Goal: Information Seeking & Learning: Learn about a topic

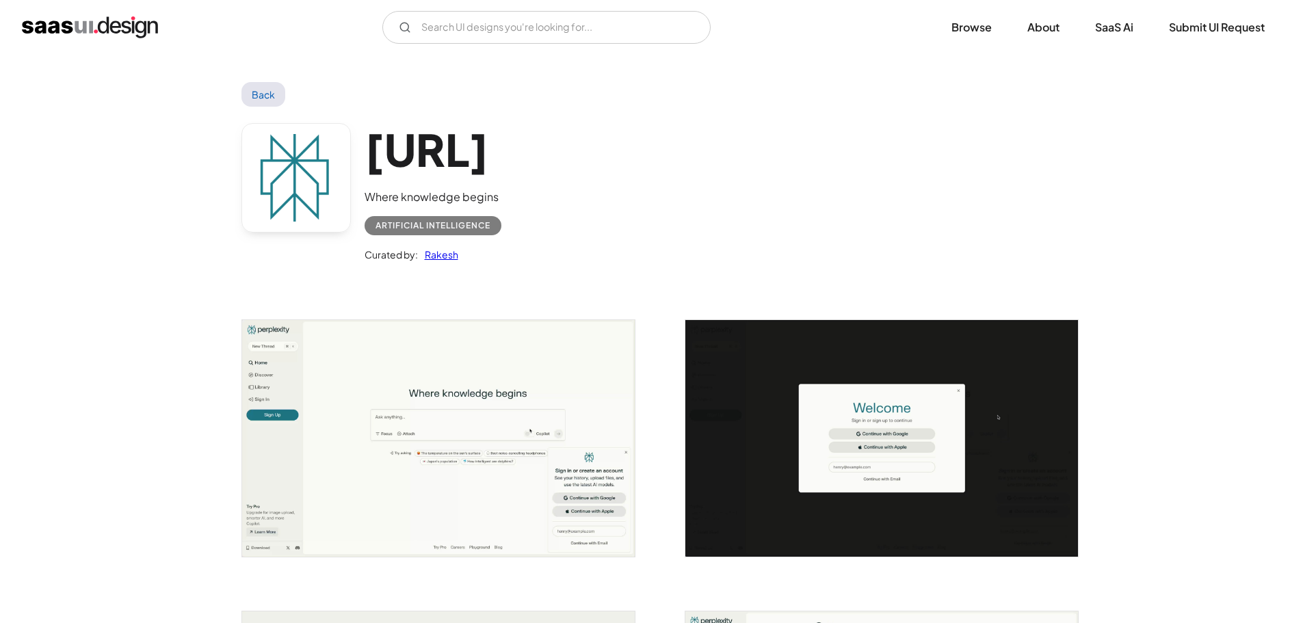
click at [119, 25] on img "home" at bounding box center [90, 27] width 136 height 22
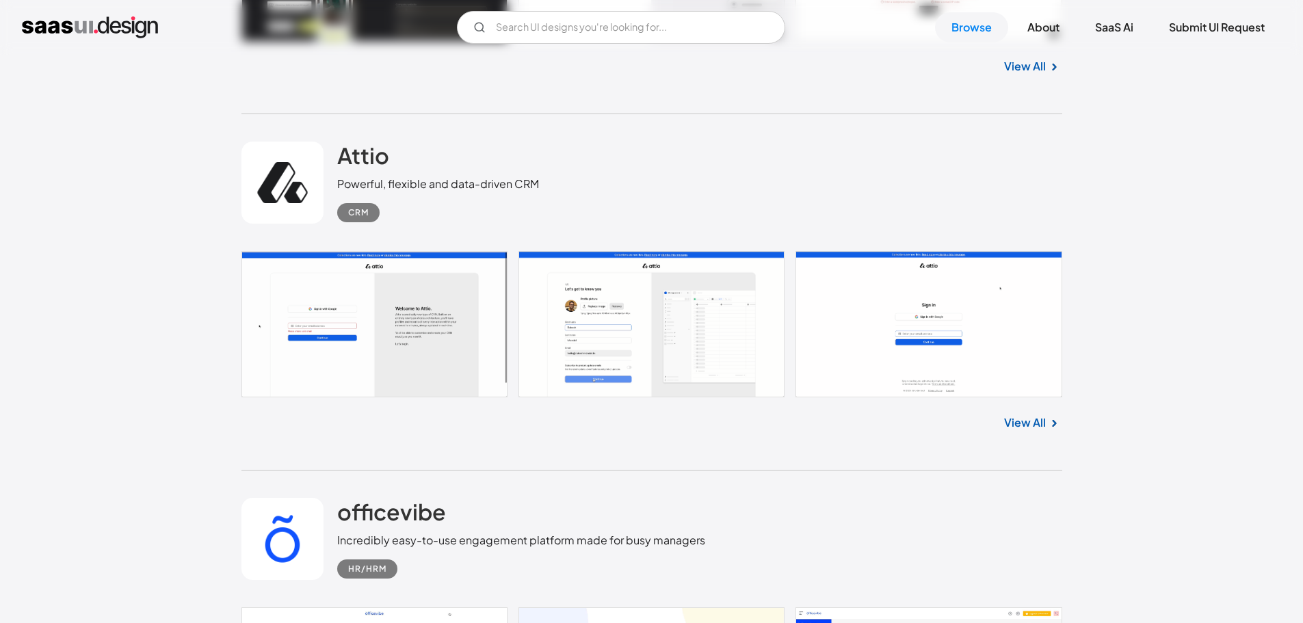
scroll to position [21266, 0]
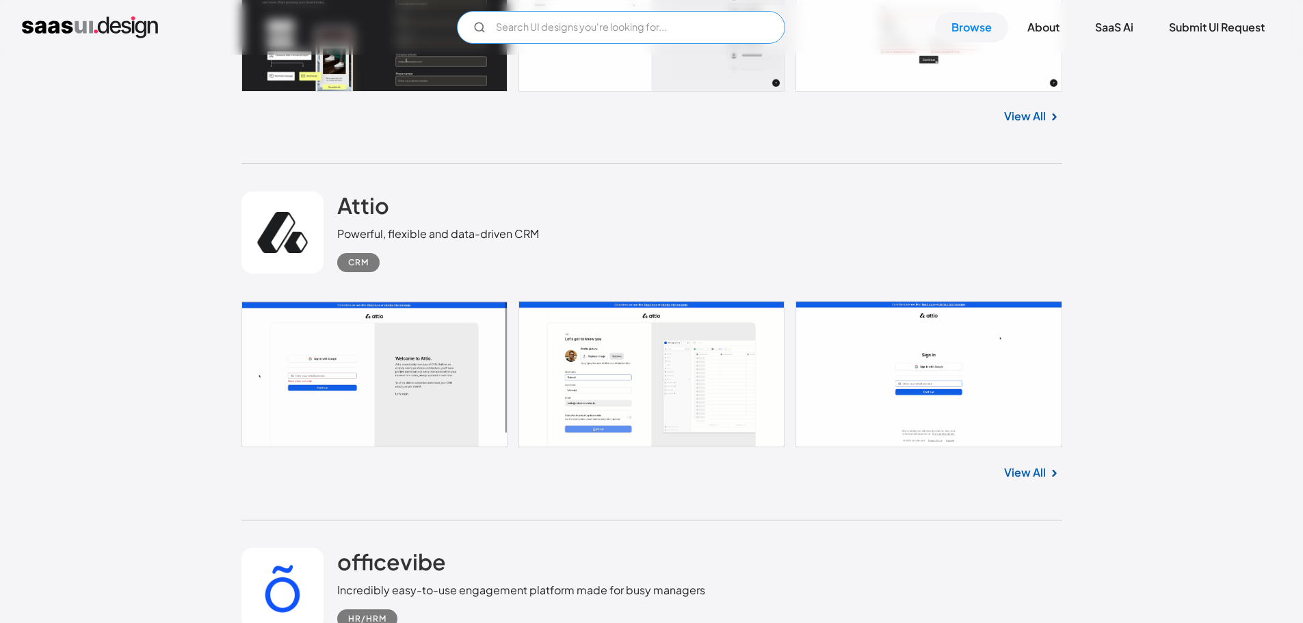
click at [579, 27] on input "Email Form" at bounding box center [621, 27] width 328 height 33
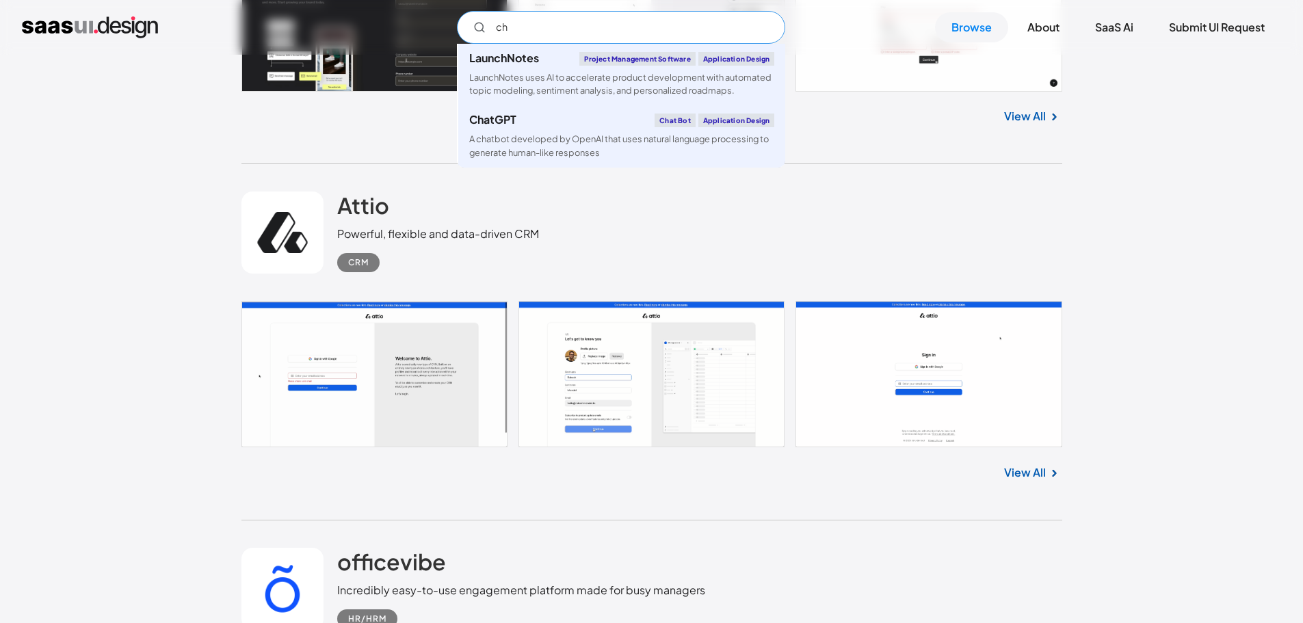
type input "c"
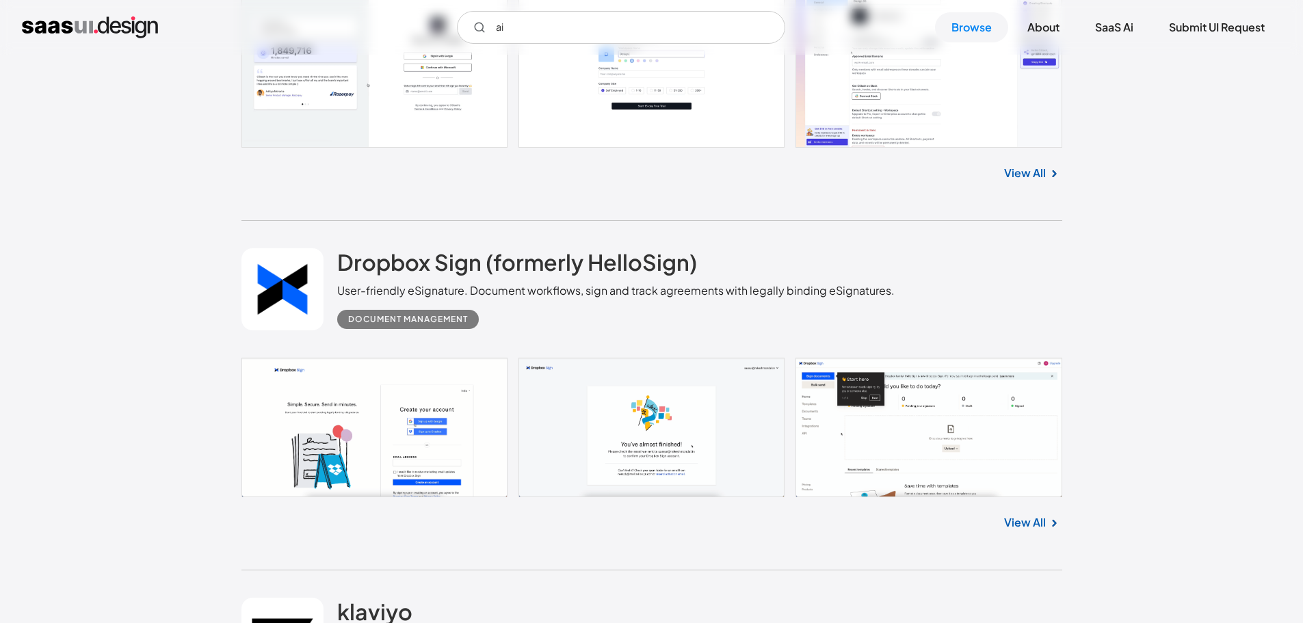
scroll to position [20445, 0]
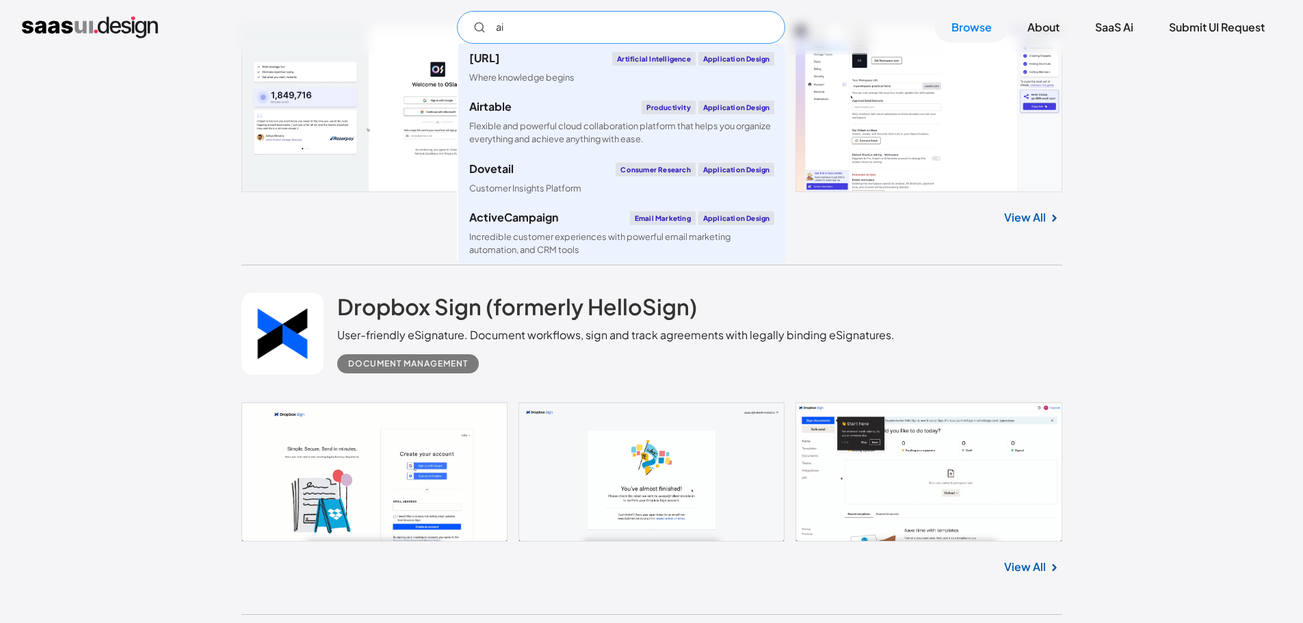
click at [560, 36] on input "ai" at bounding box center [621, 27] width 328 height 33
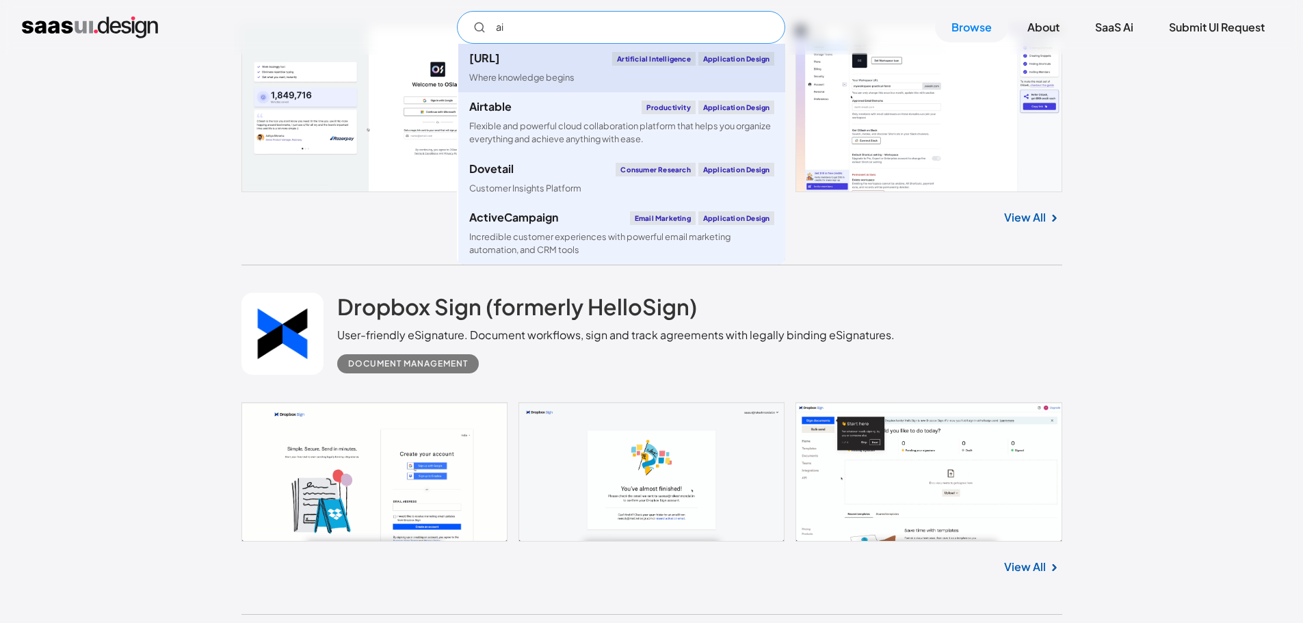
type input "a"
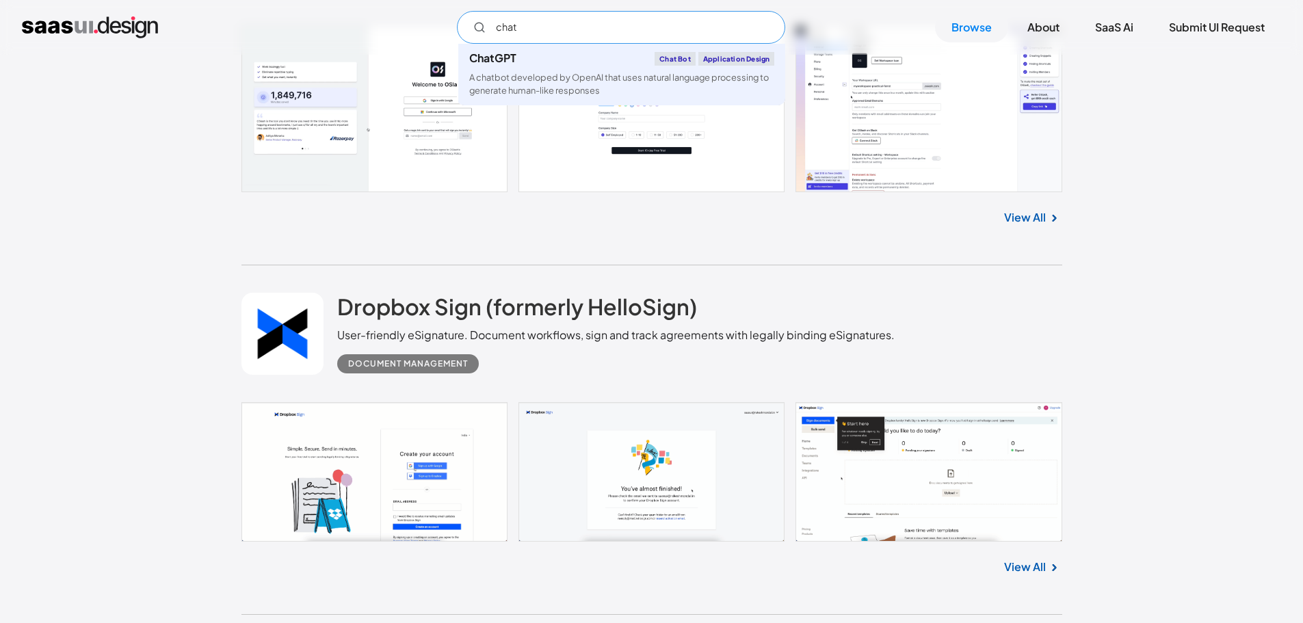
click at [569, 27] on input "chat" at bounding box center [621, 27] width 328 height 33
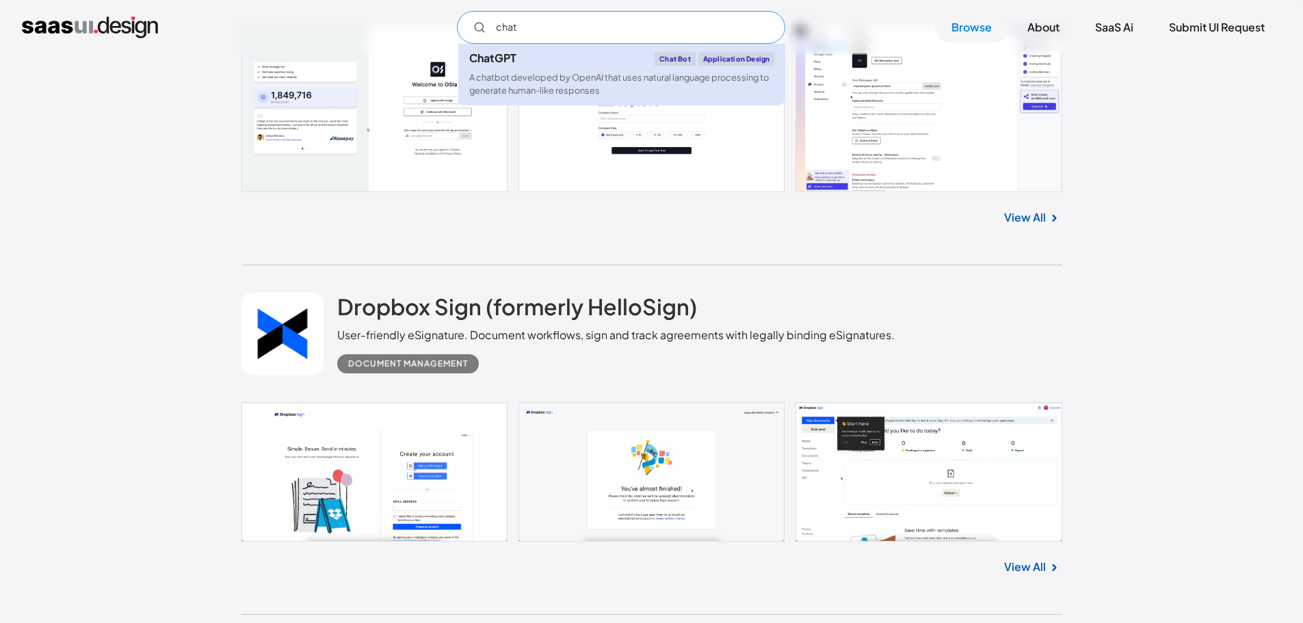
click at [499, 63] on div "ChatGPT" at bounding box center [492, 58] width 47 height 11
type input "chat"
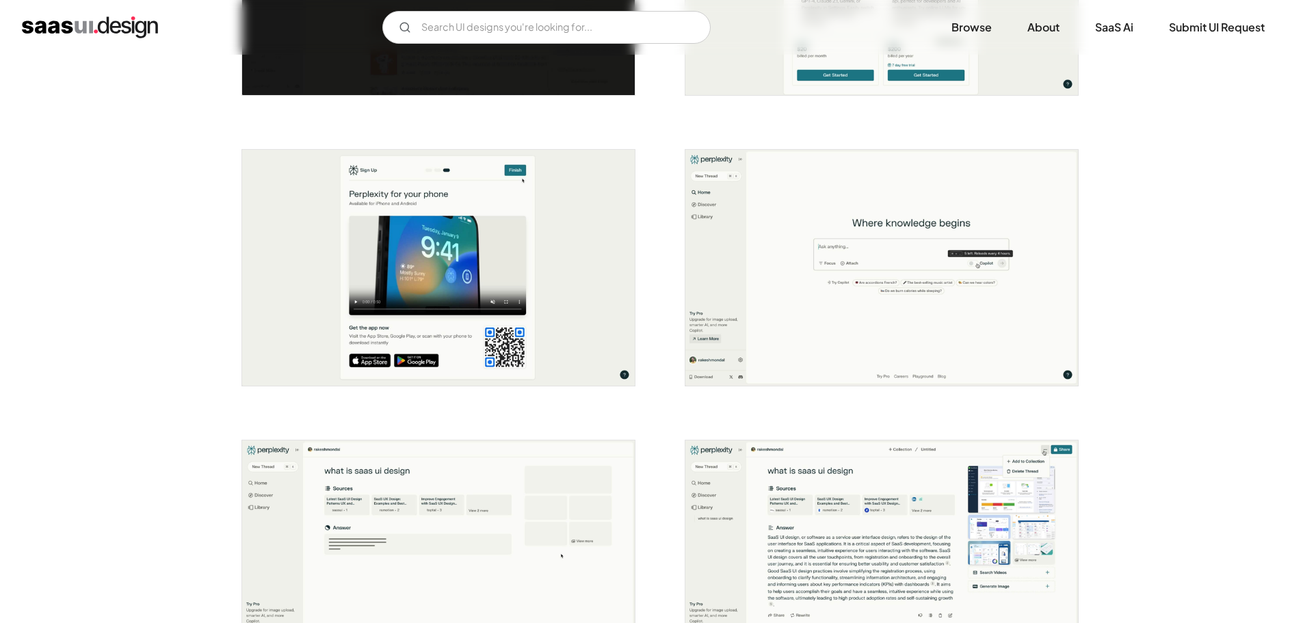
scroll to position [1094, 0]
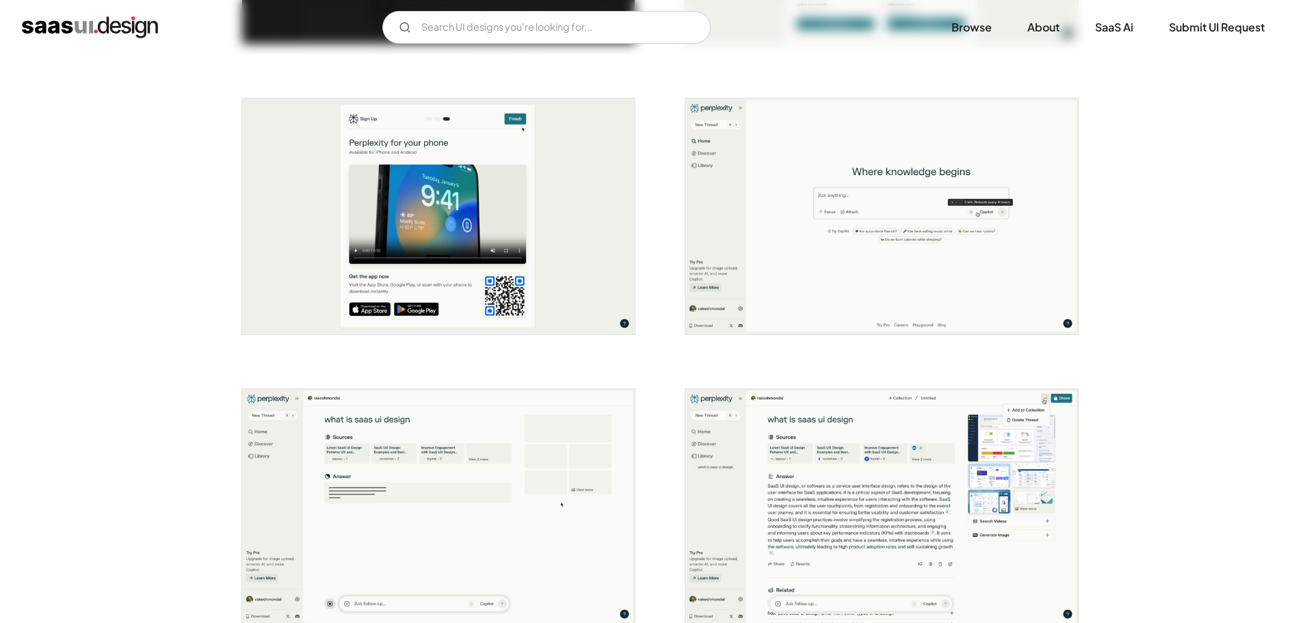
click at [819, 241] on img "open lightbox" at bounding box center [881, 216] width 393 height 236
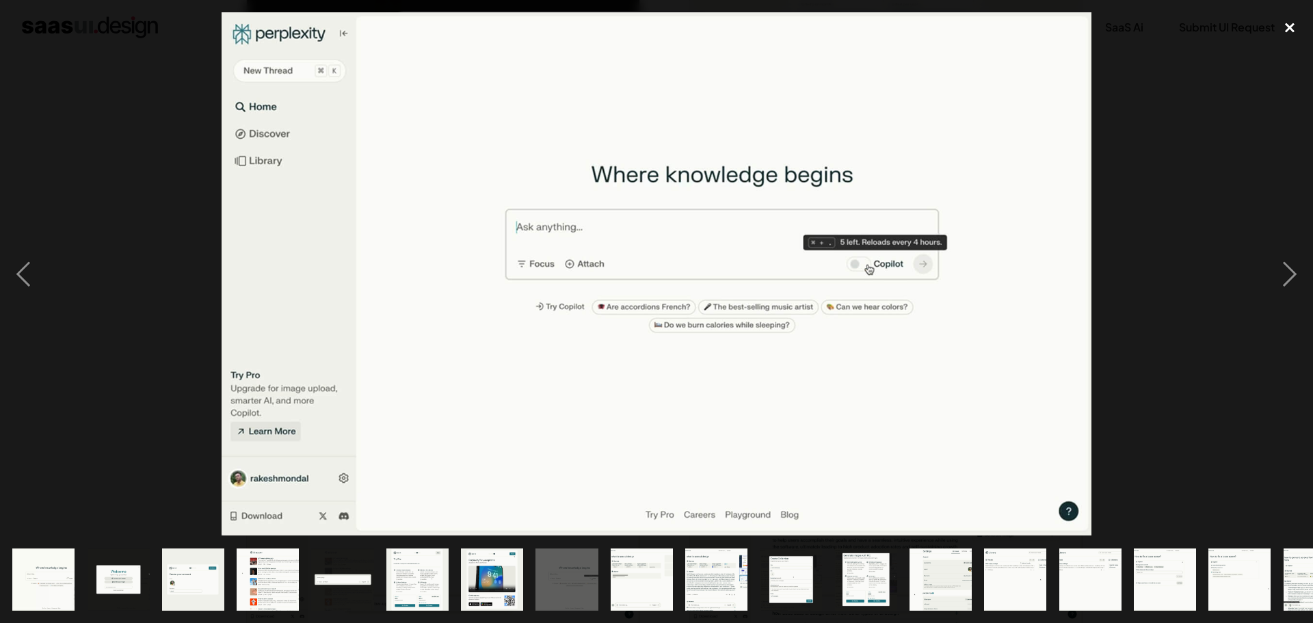
click at [1282, 23] on div "close lightbox" at bounding box center [1290, 27] width 47 height 30
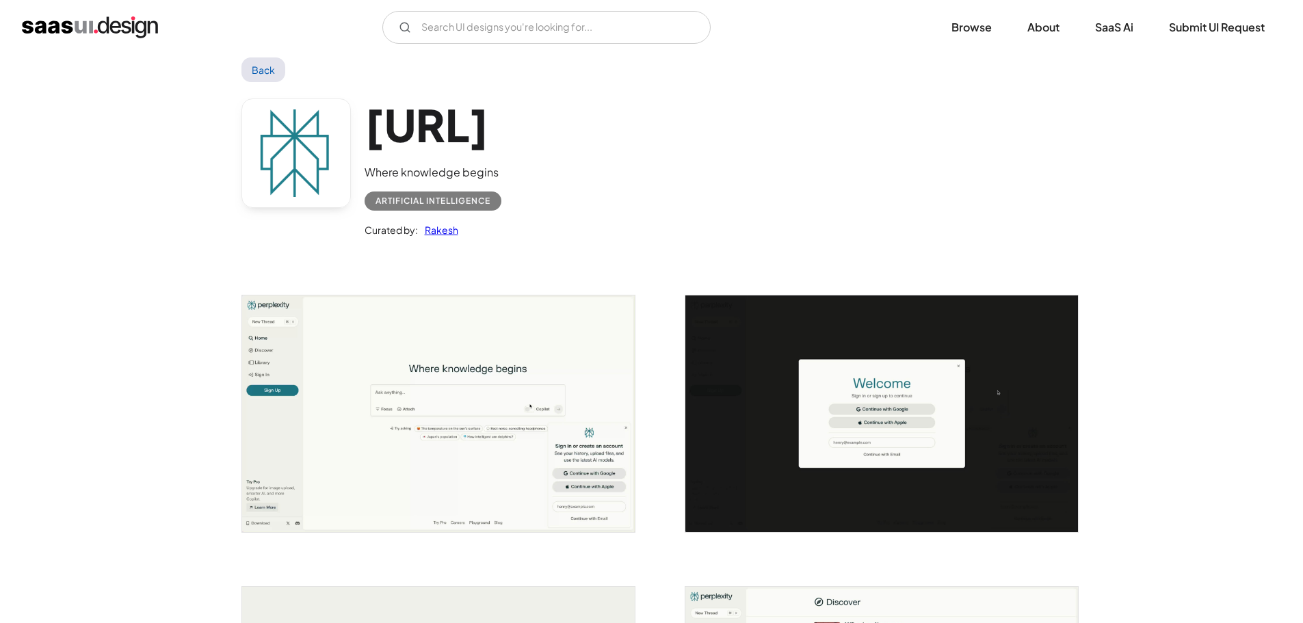
scroll to position [0, 0]
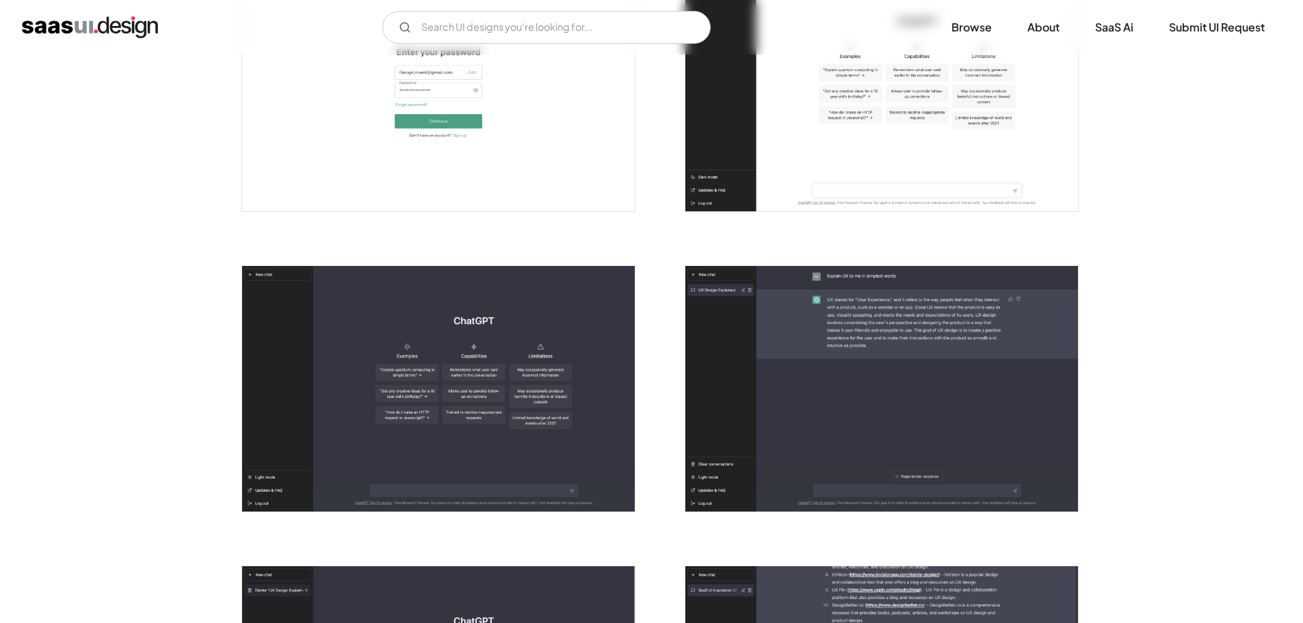
scroll to position [821, 0]
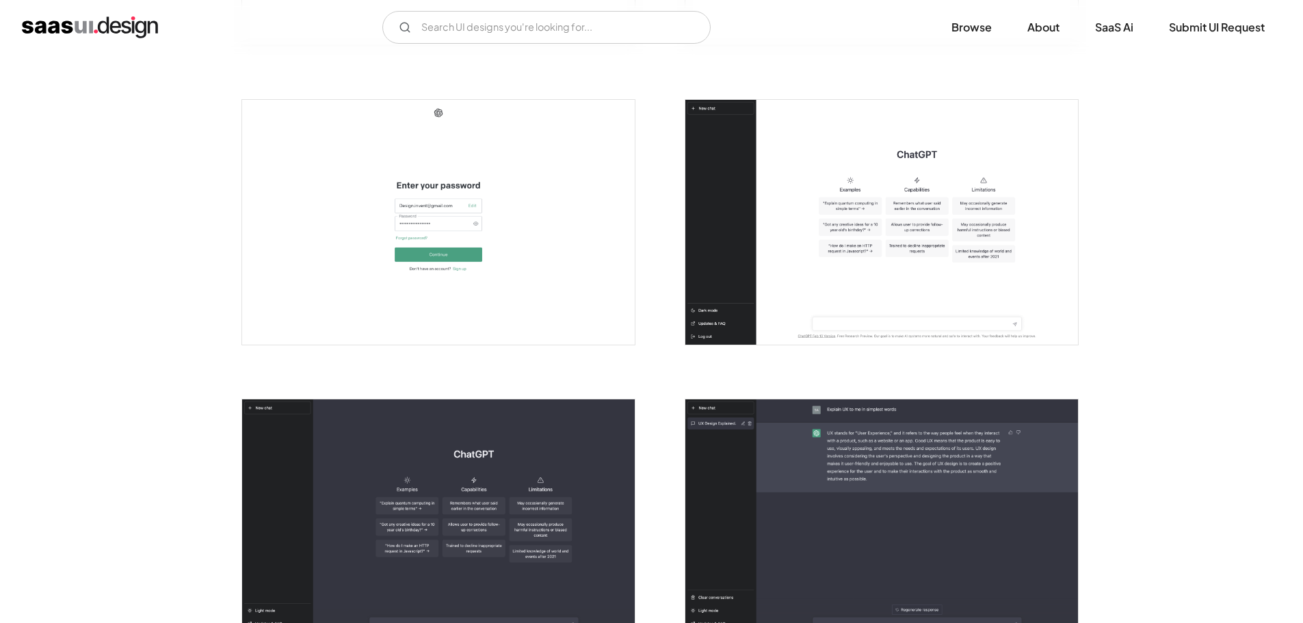
click at [986, 291] on img "open lightbox" at bounding box center [881, 223] width 393 height 246
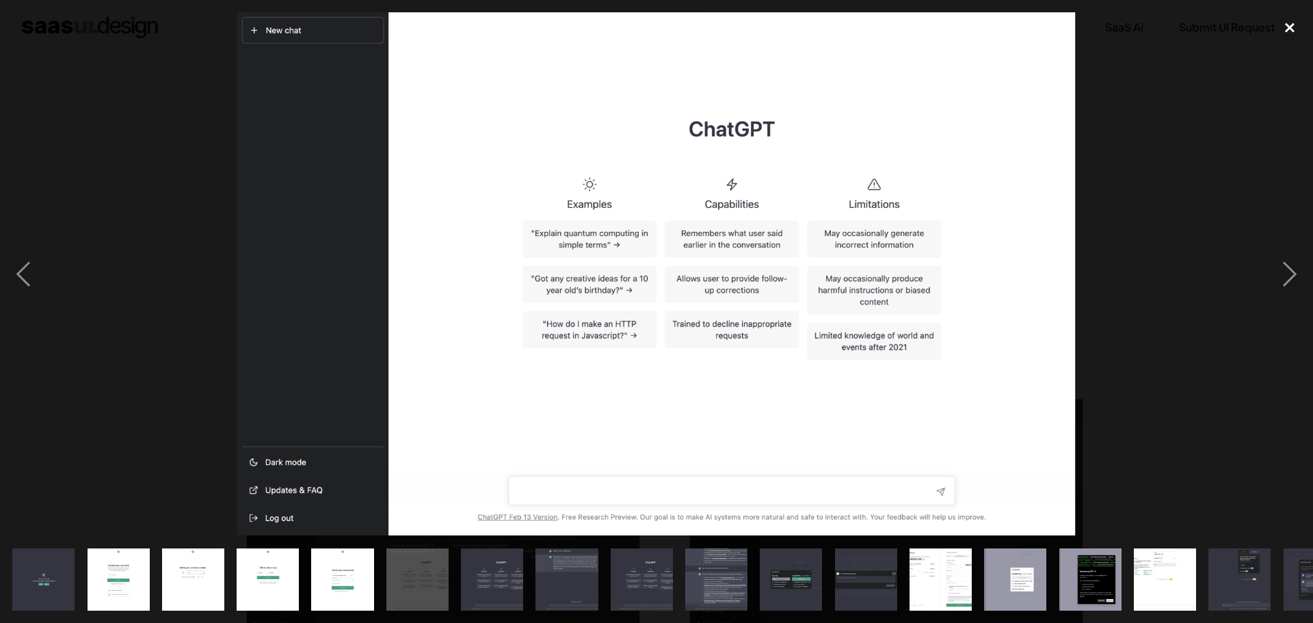
click at [1295, 23] on div "close lightbox" at bounding box center [1290, 27] width 47 height 30
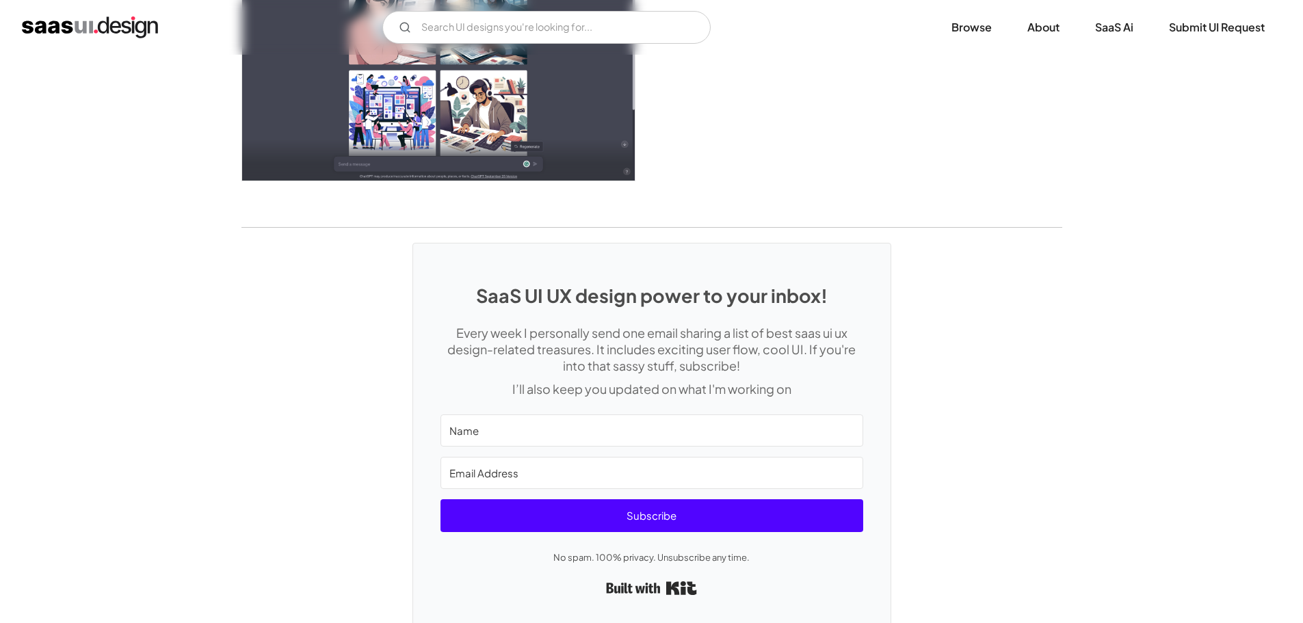
scroll to position [4039, 0]
